Goal: Transaction & Acquisition: Purchase product/service

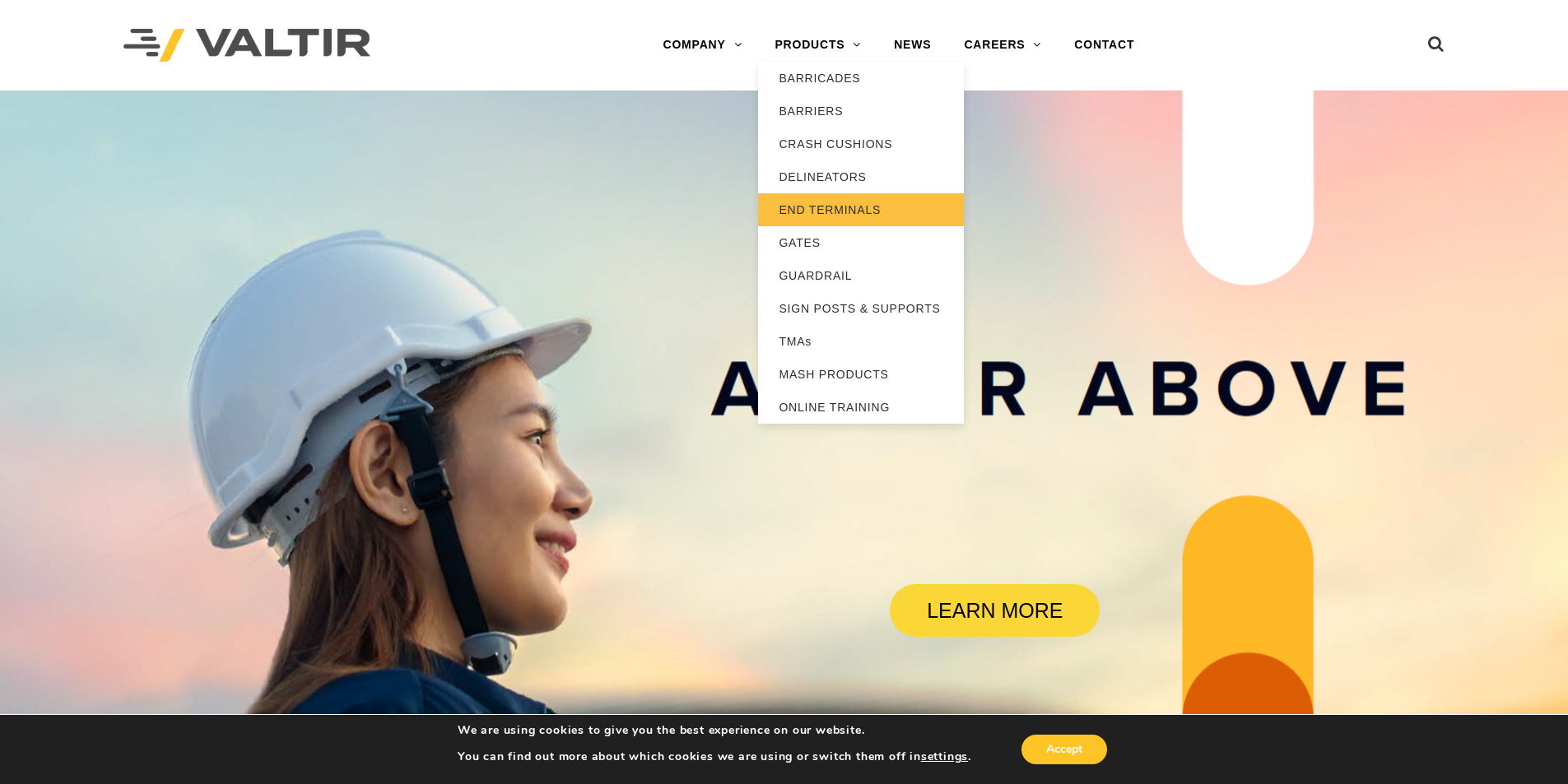
click at [841, 211] on link "END TERMINALS" at bounding box center [861, 209] width 205 height 33
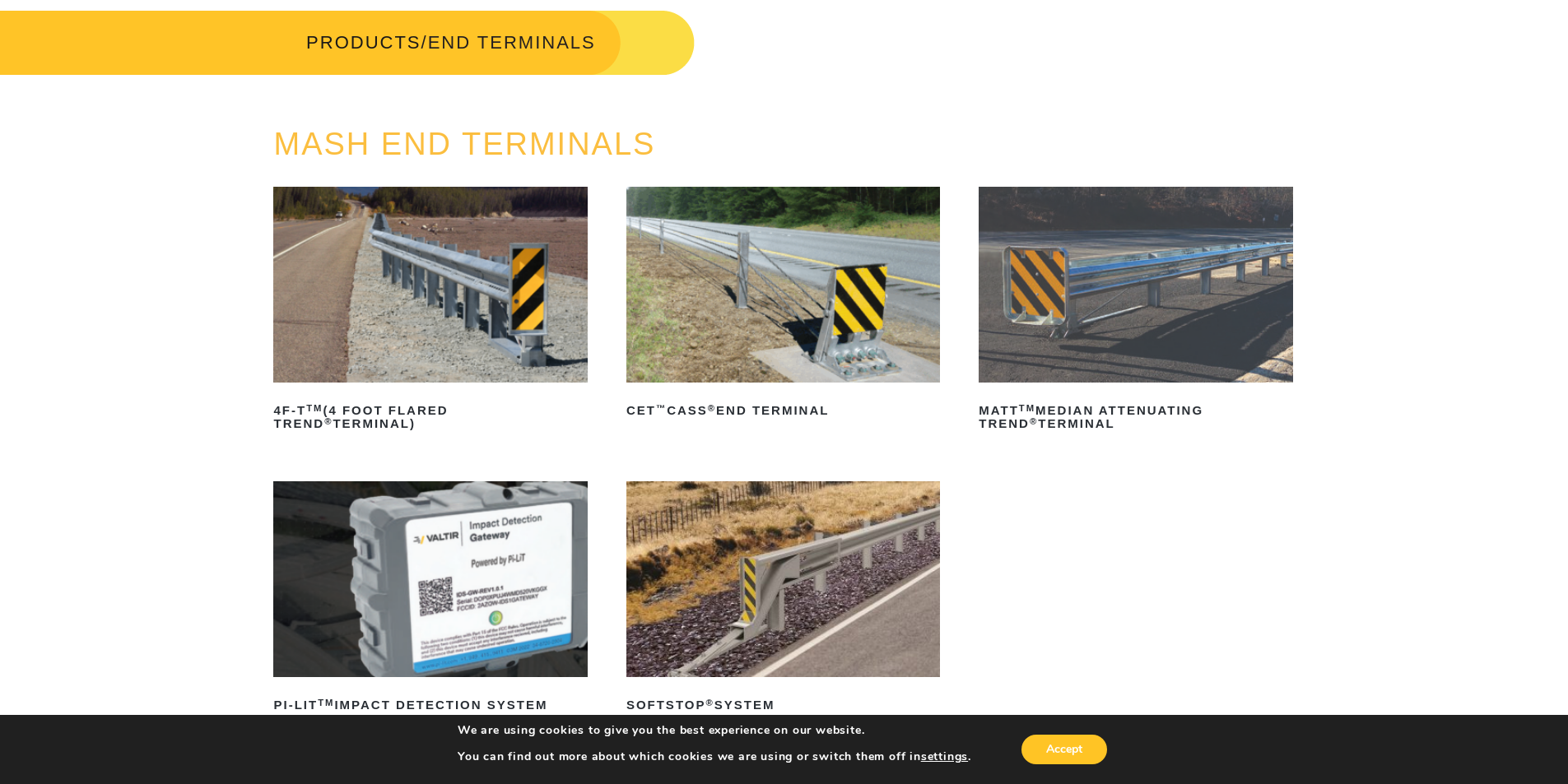
scroll to position [165, 0]
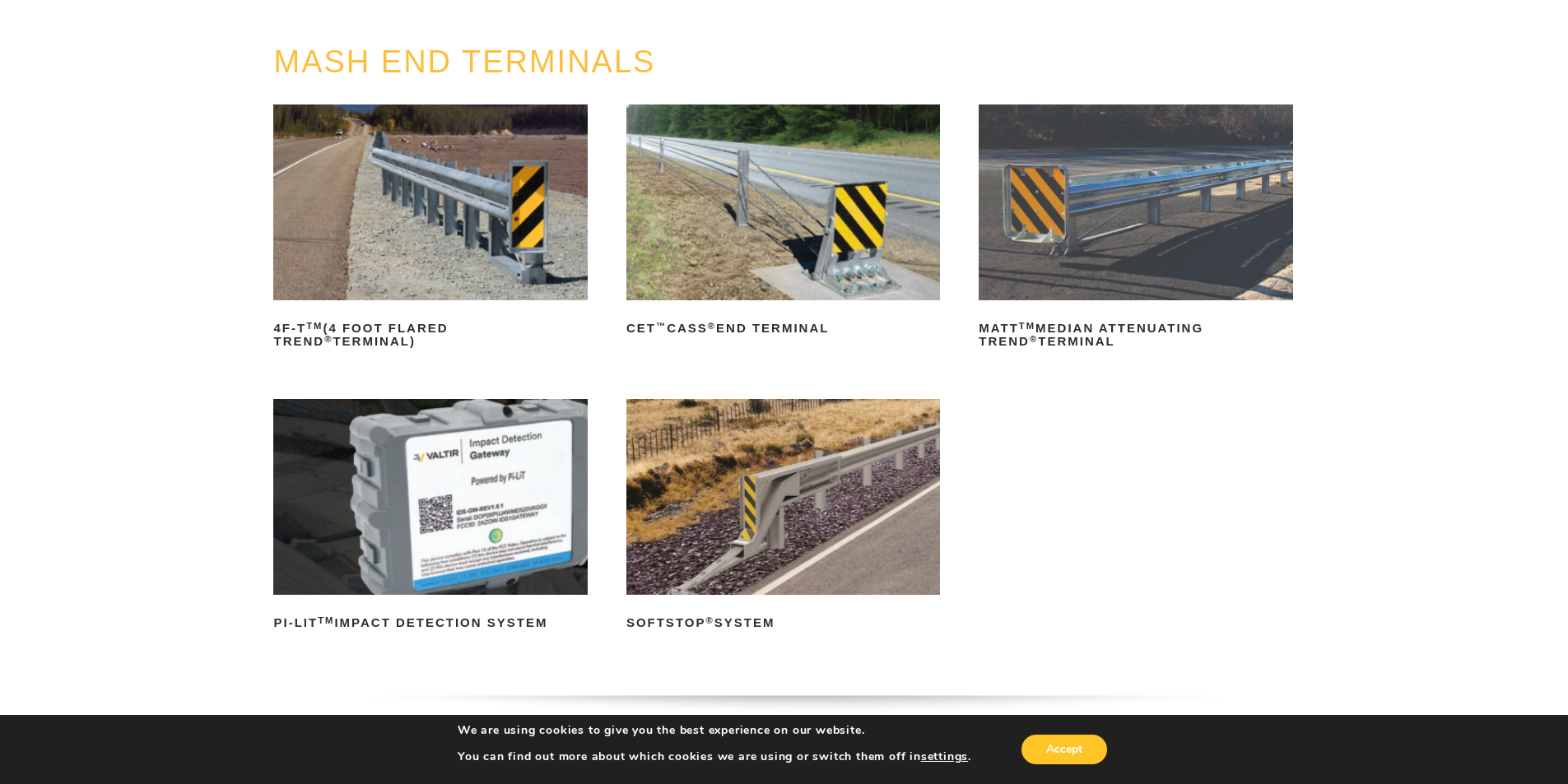
click at [472, 223] on img at bounding box center [430, 202] width 313 height 196
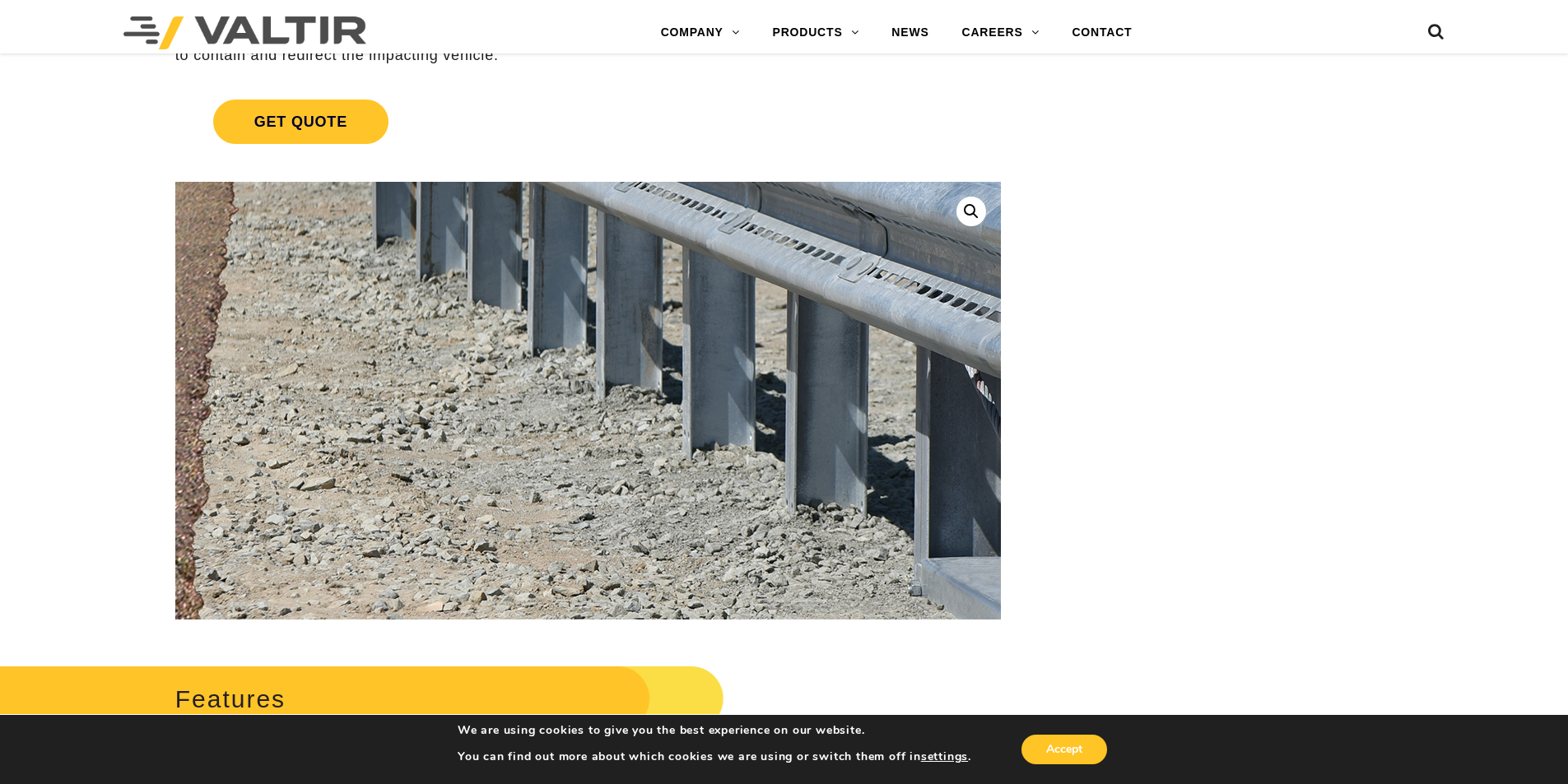
scroll to position [412, 0]
